Goal: Task Accomplishment & Management: Complete application form

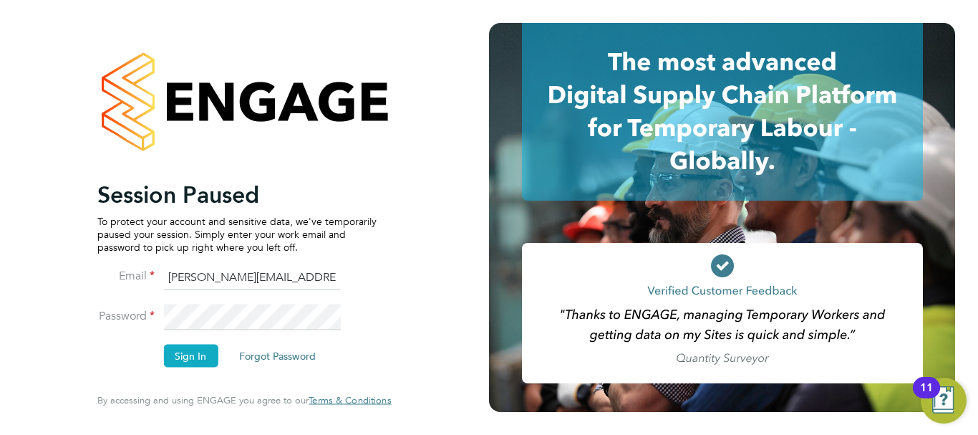
click at [202, 344] on button "Sign In" at bounding box center [190, 355] width 54 height 23
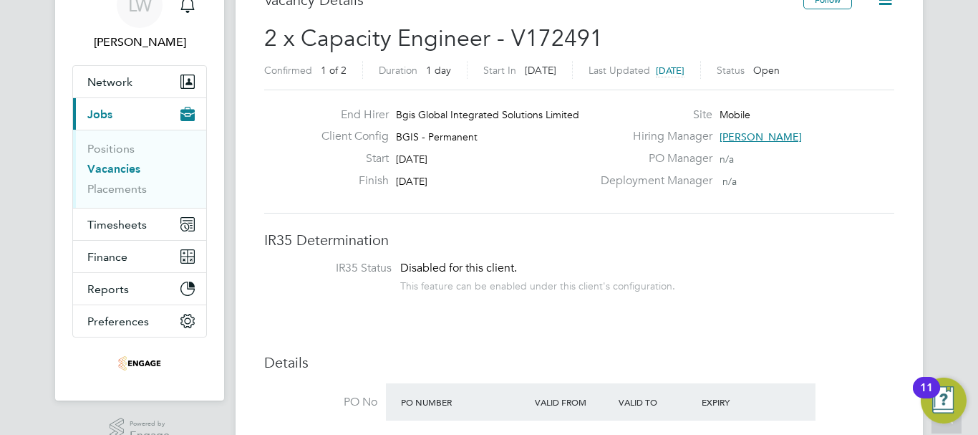
scroll to position [72, 0]
click at [104, 147] on link "Positions" at bounding box center [110, 149] width 47 height 14
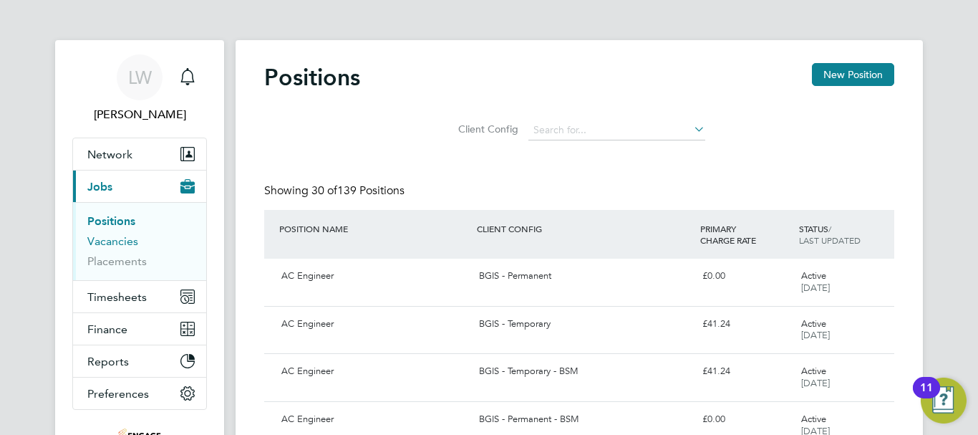
click at [110, 240] on link "Vacancies" at bounding box center [112, 241] width 51 height 14
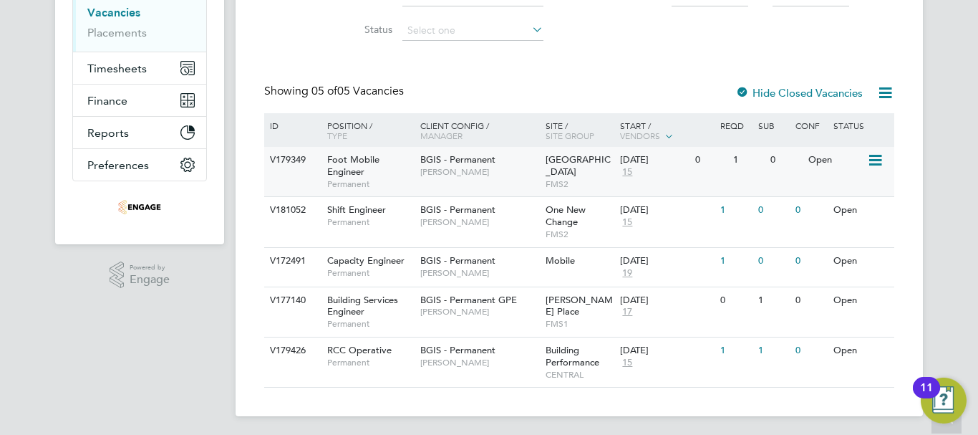
scroll to position [233, 0]
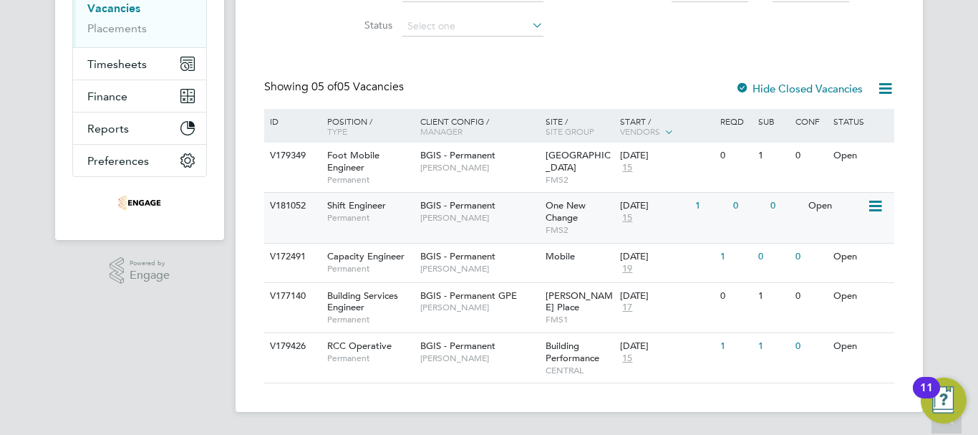
click at [370, 214] on span "Permanent" at bounding box center [370, 217] width 86 height 11
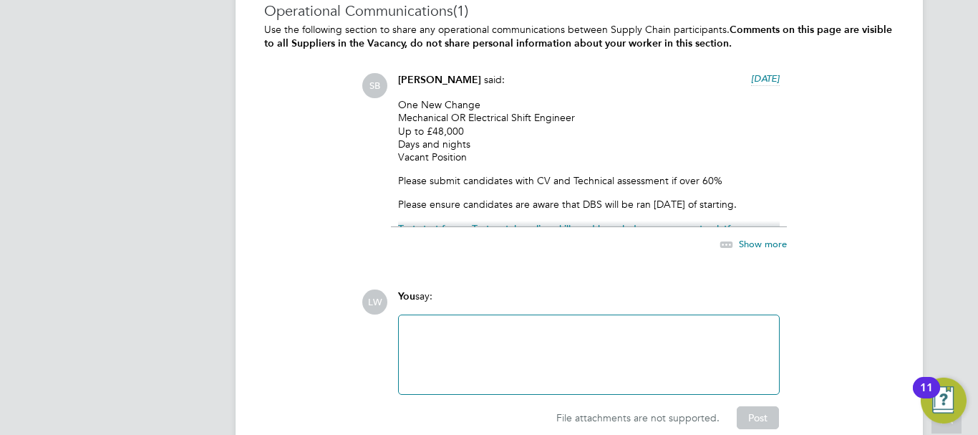
scroll to position [2280, 0]
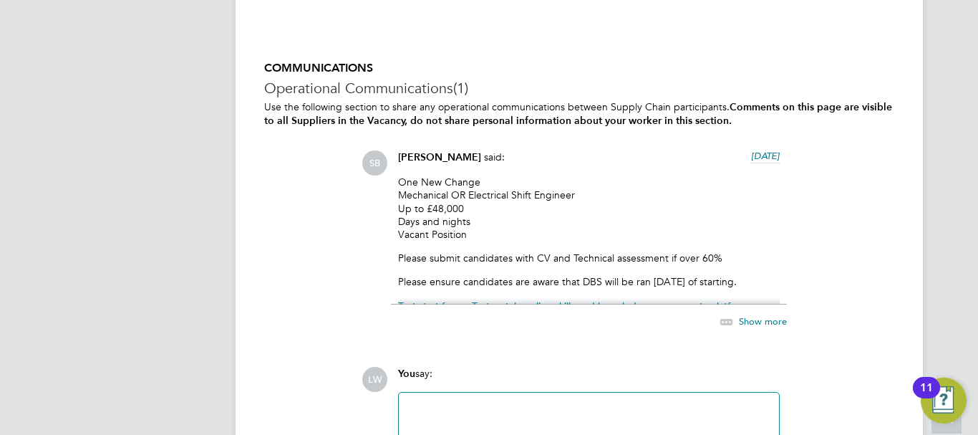
click at [747, 320] on span "Show more" at bounding box center [763, 321] width 48 height 12
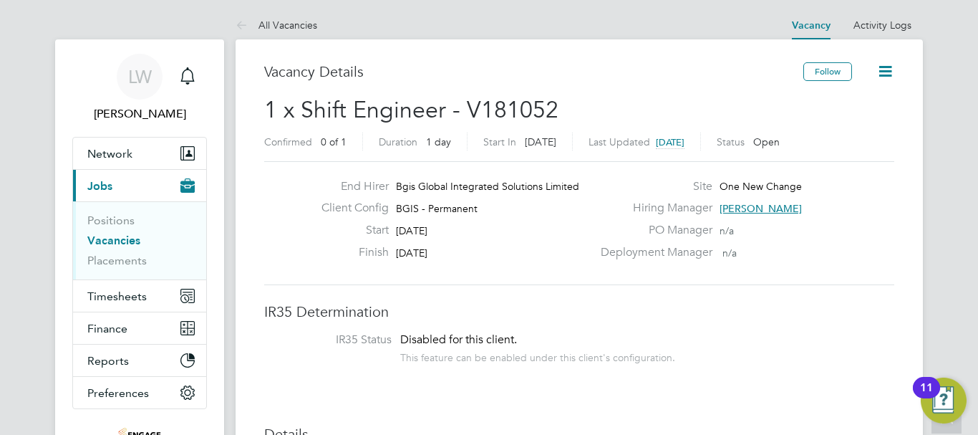
scroll to position [0, 0]
